Goal: Information Seeking & Learning: Learn about a topic

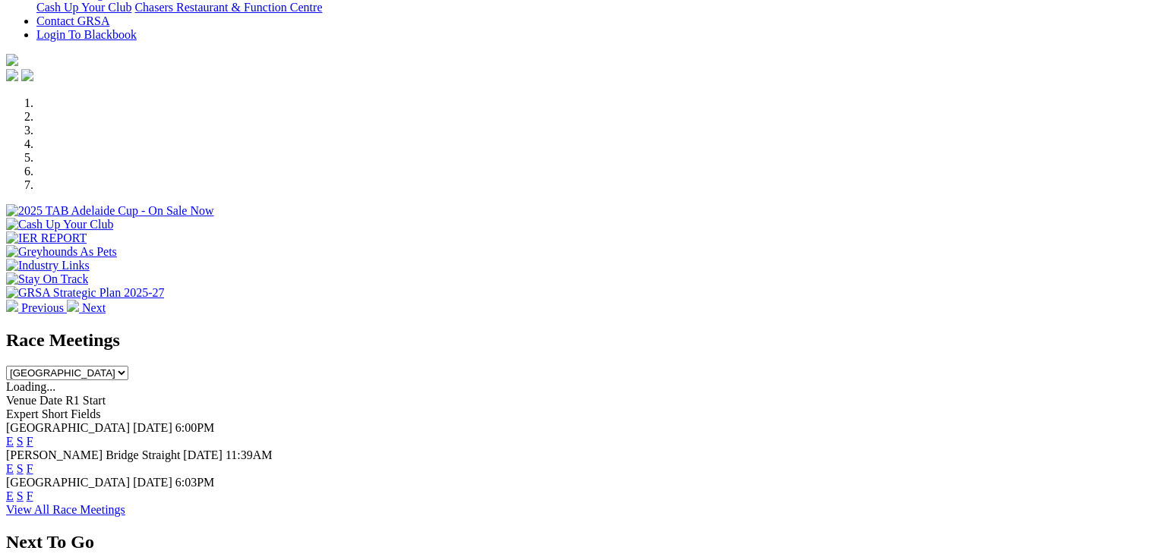
scroll to position [532, 0]
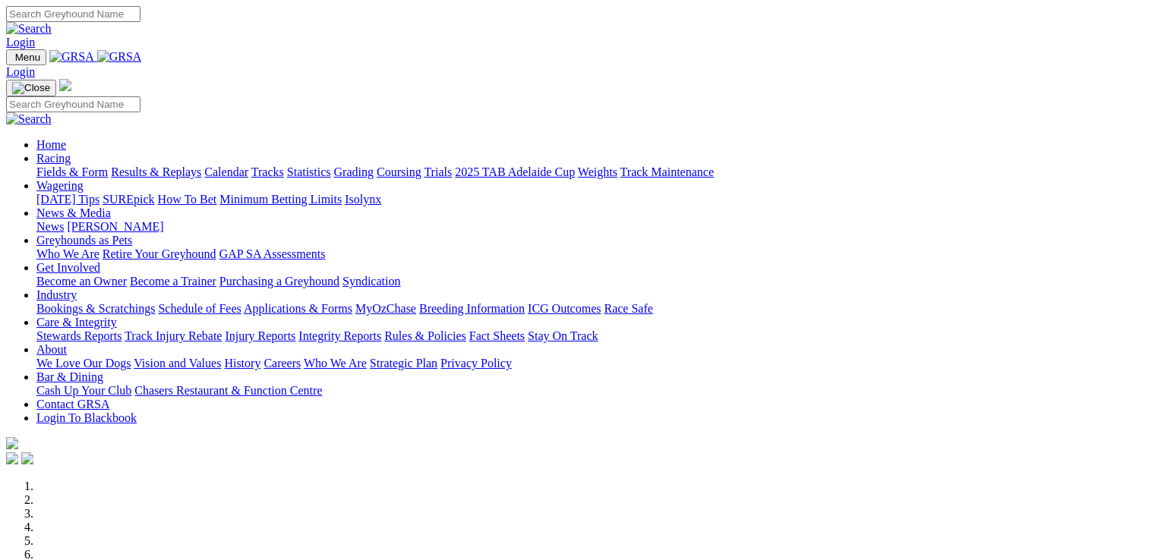
scroll to position [532, 0]
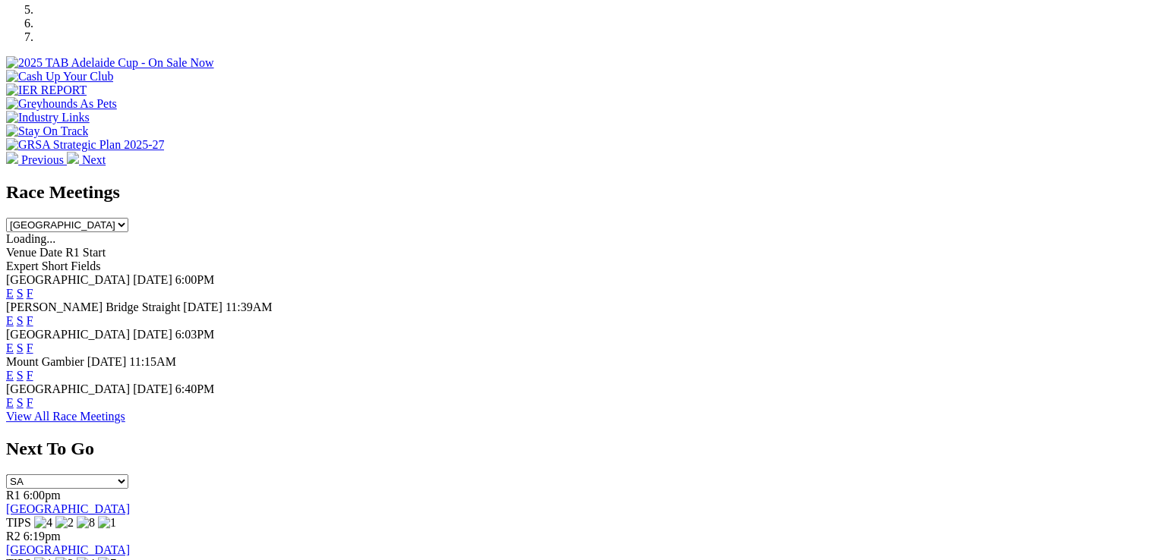
click at [33, 396] on link "F" at bounding box center [30, 402] width 7 height 13
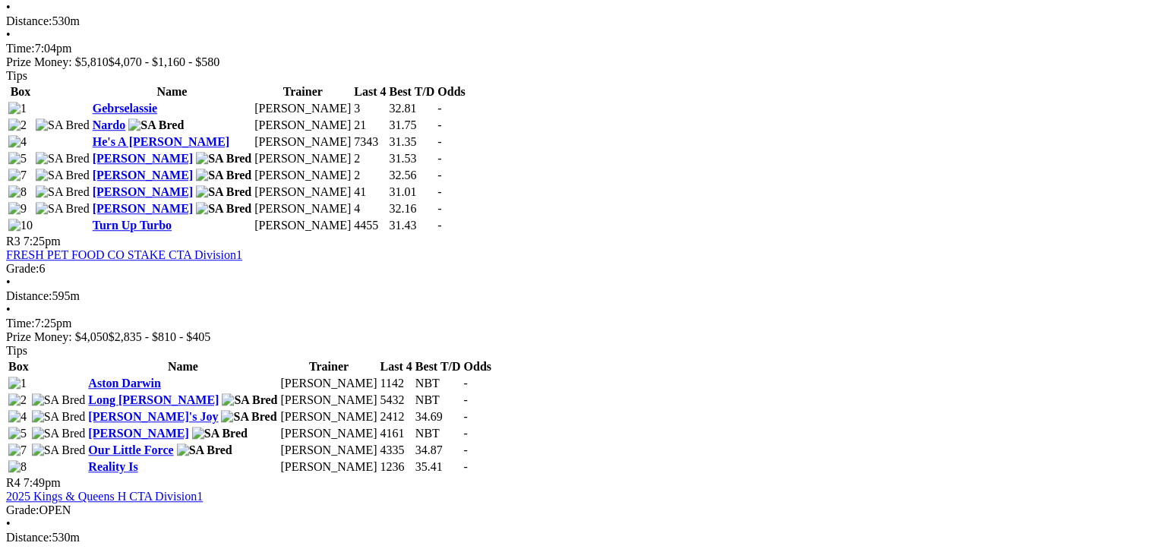
scroll to position [1139, 0]
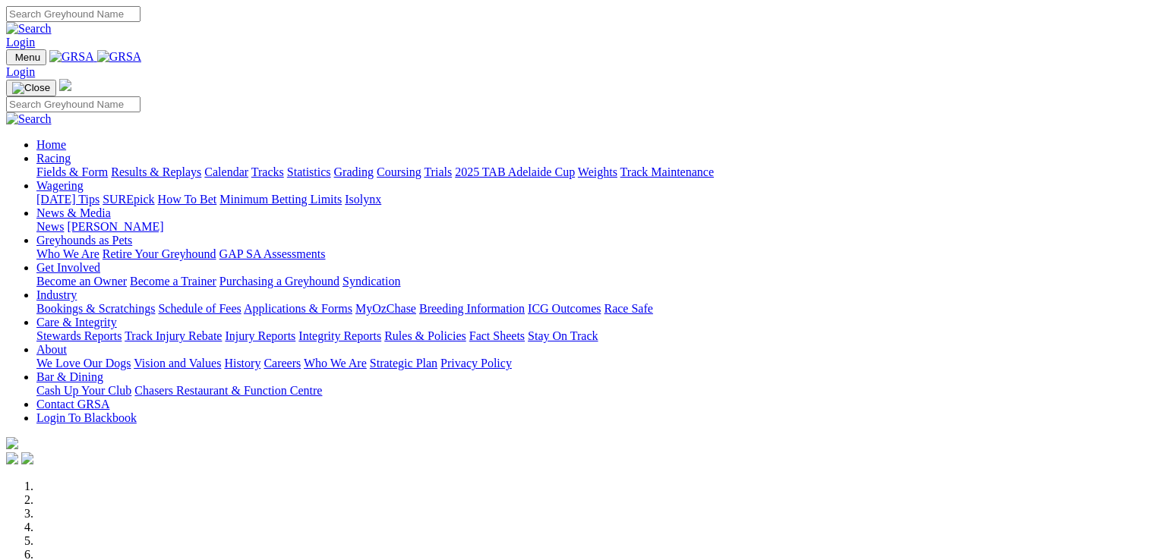
scroll to position [532, 0]
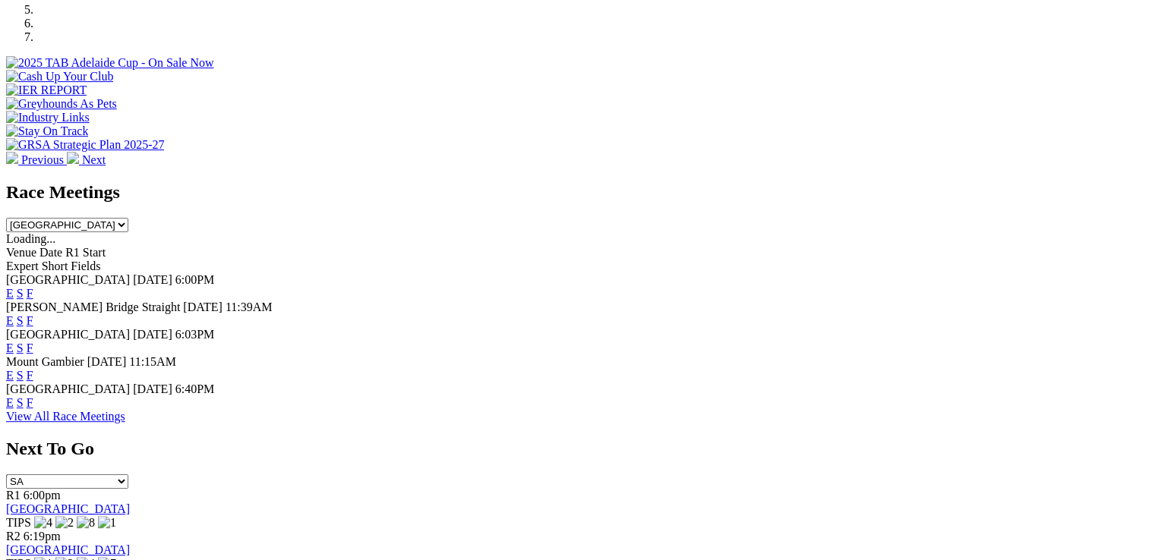
click at [33, 396] on link "F" at bounding box center [30, 402] width 7 height 13
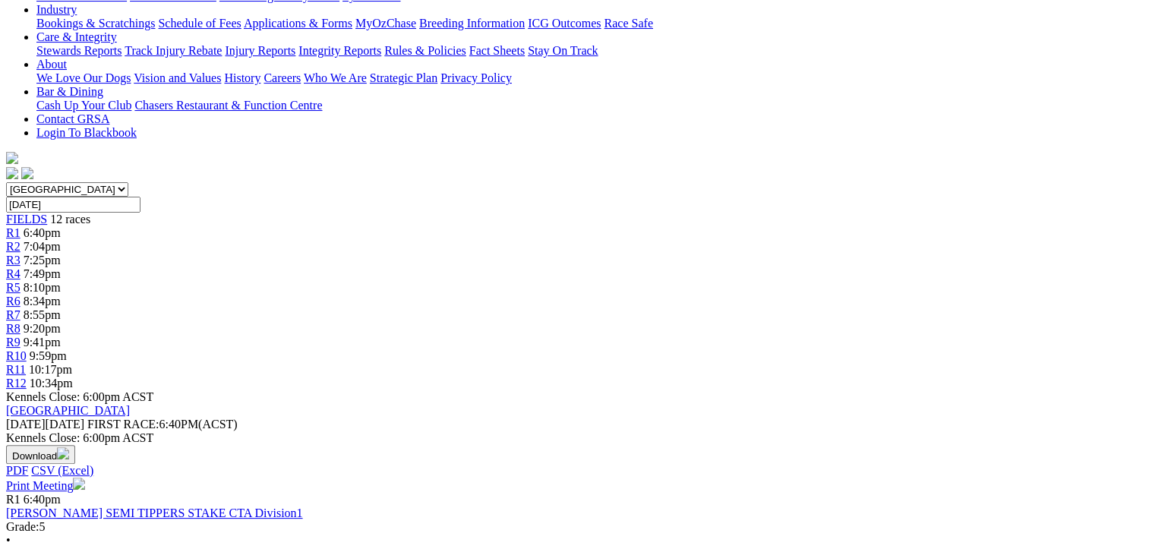
scroll to position [228, 0]
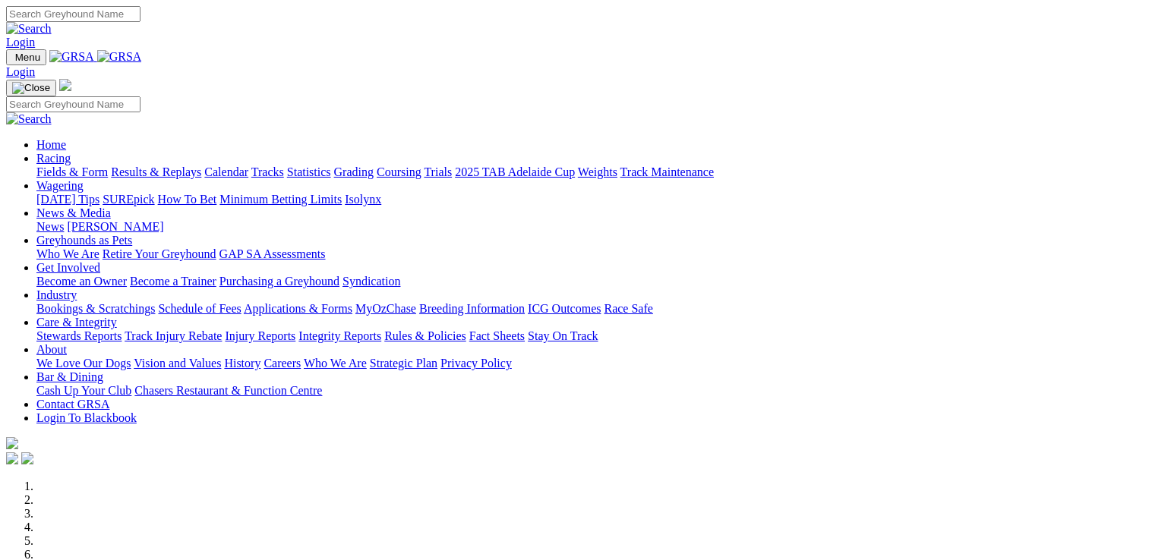
scroll to position [759, 0]
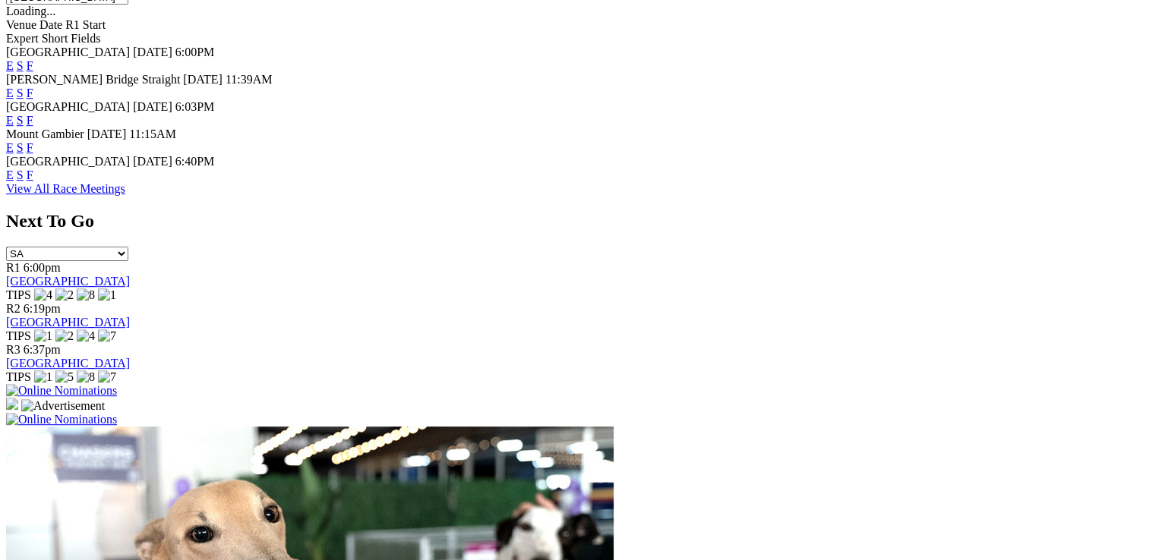
click at [33, 169] on link "F" at bounding box center [30, 175] width 7 height 13
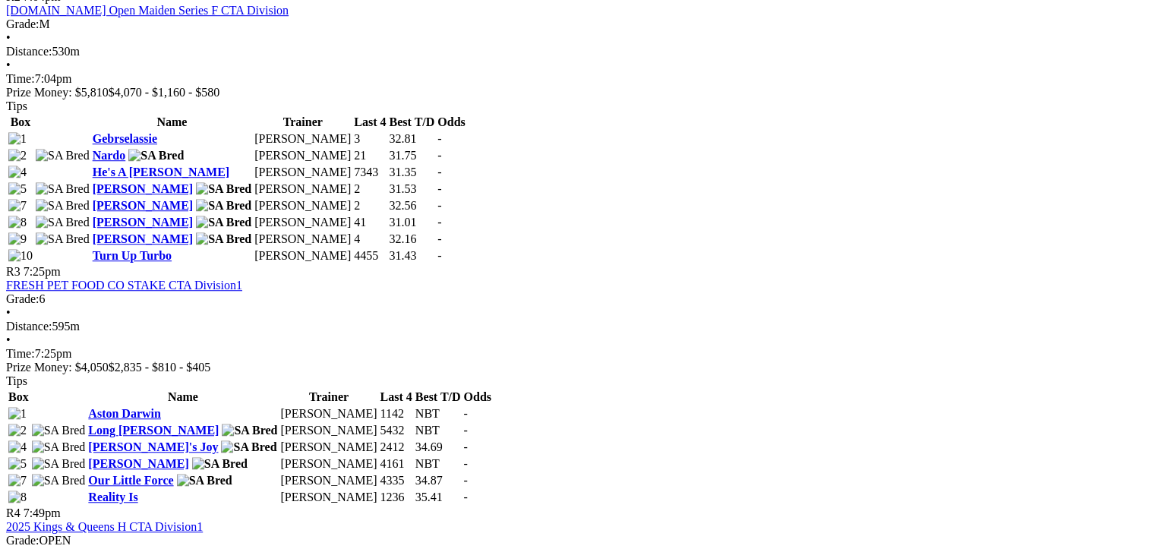
scroll to position [1139, 0]
